Goal: Task Accomplishment & Management: Complete application form

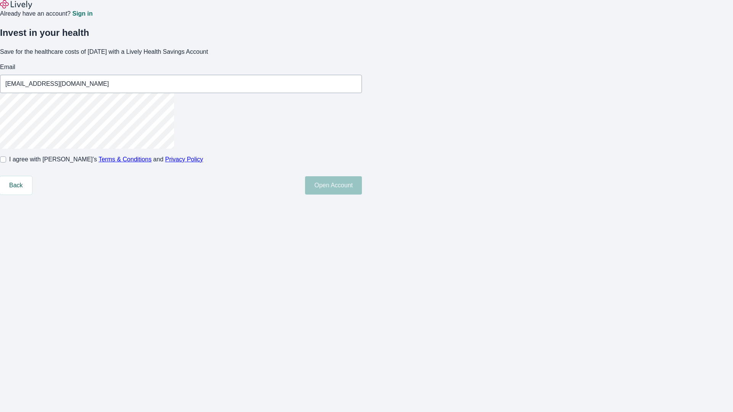
click at [6, 163] on input "I agree with Lively’s Terms & Conditions and Privacy Policy" at bounding box center [3, 159] width 6 height 6
checkbox input "true"
click at [362, 195] on button "Open Account" at bounding box center [333, 185] width 57 height 18
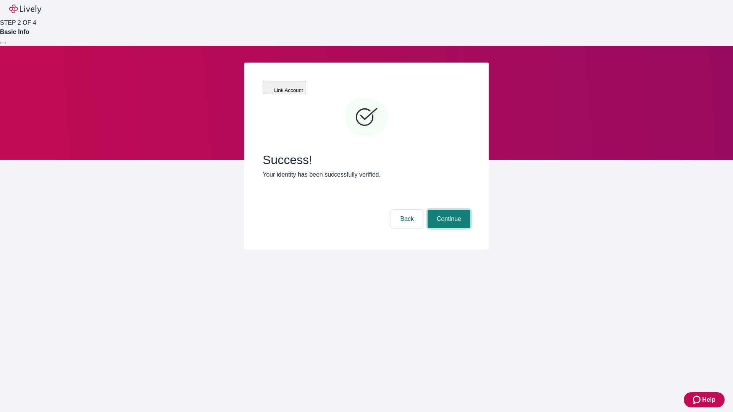
click at [448, 210] on button "Continue" at bounding box center [448, 219] width 43 height 18
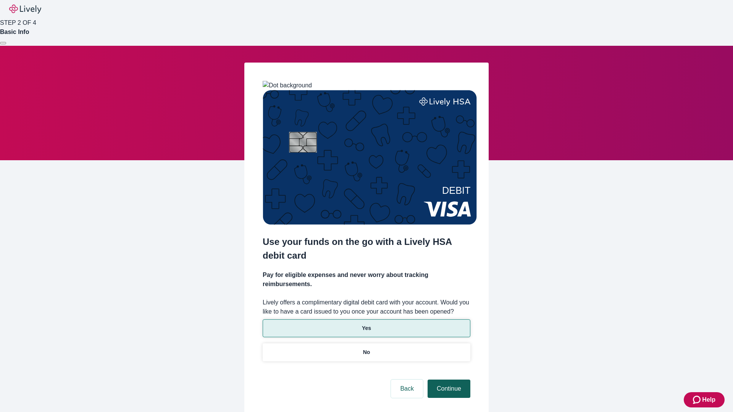
click at [366, 324] on p "Yes" at bounding box center [366, 328] width 9 height 8
click at [448, 380] on button "Continue" at bounding box center [448, 389] width 43 height 18
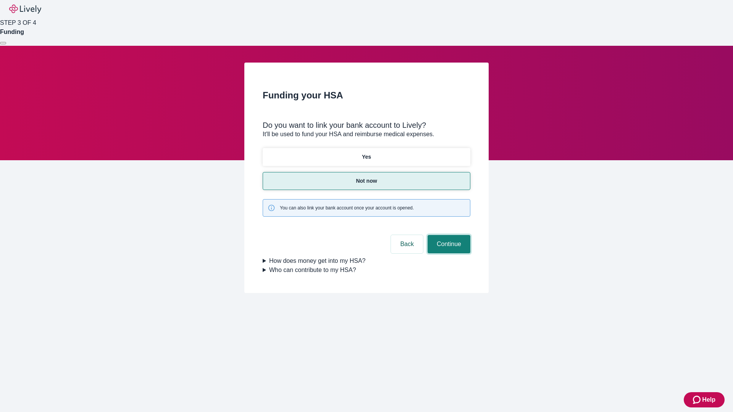
click at [448, 235] on button "Continue" at bounding box center [448, 244] width 43 height 18
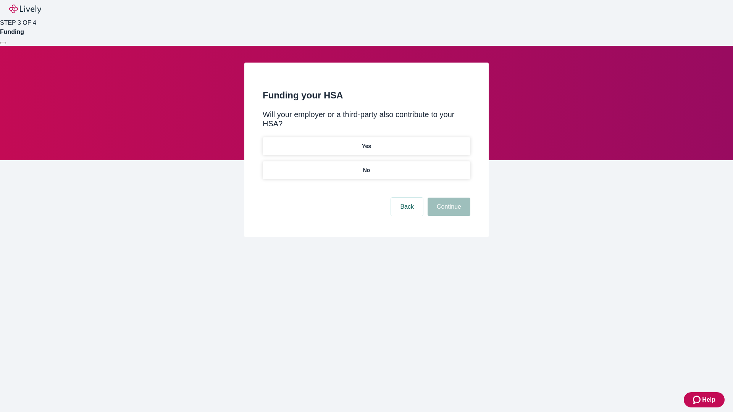
click at [366, 166] on p "No" at bounding box center [366, 170] width 7 height 8
click at [448, 198] on button "Continue" at bounding box center [448, 207] width 43 height 18
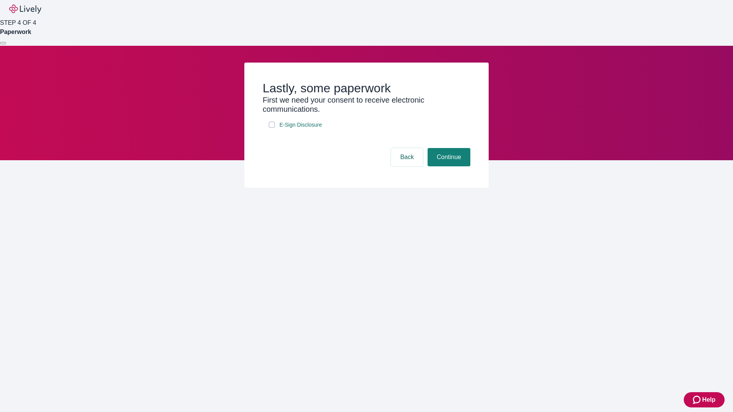
click at [272, 128] on input "E-Sign Disclosure" at bounding box center [272, 125] width 6 height 6
checkbox input "true"
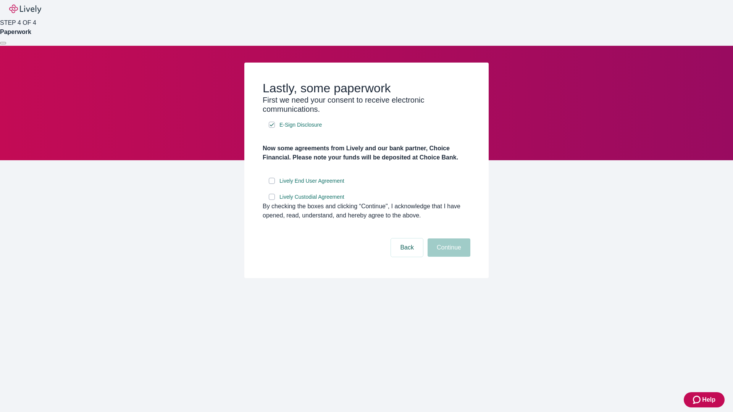
click at [272, 184] on input "Lively End User Agreement" at bounding box center [272, 181] width 6 height 6
checkbox input "true"
click at [272, 200] on input "Lively Custodial Agreement" at bounding box center [272, 197] width 6 height 6
checkbox input "true"
click at [448, 257] on button "Continue" at bounding box center [448, 247] width 43 height 18
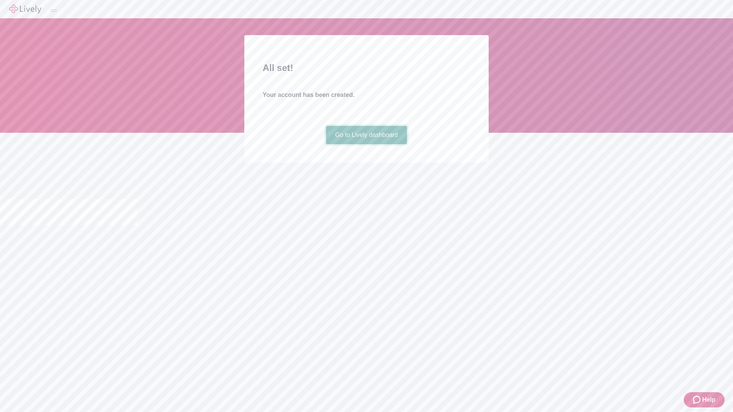
click at [366, 144] on link "Go to Lively dashboard" at bounding box center [366, 135] width 81 height 18
